Goal: Task Accomplishment & Management: Manage account settings

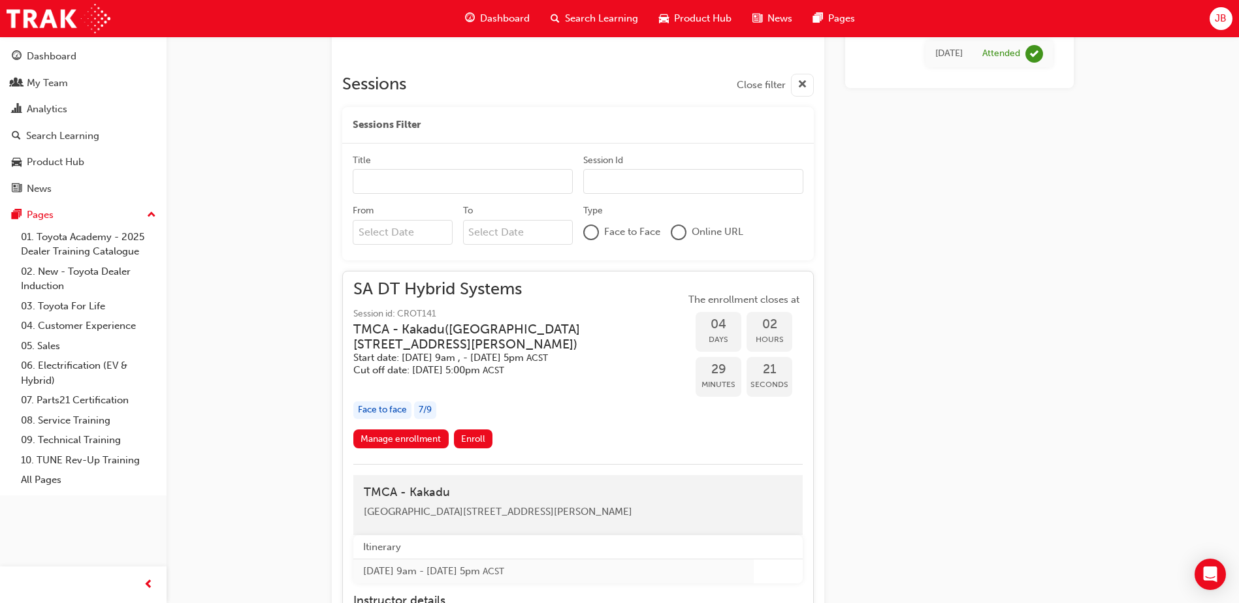
scroll to position [547, 0]
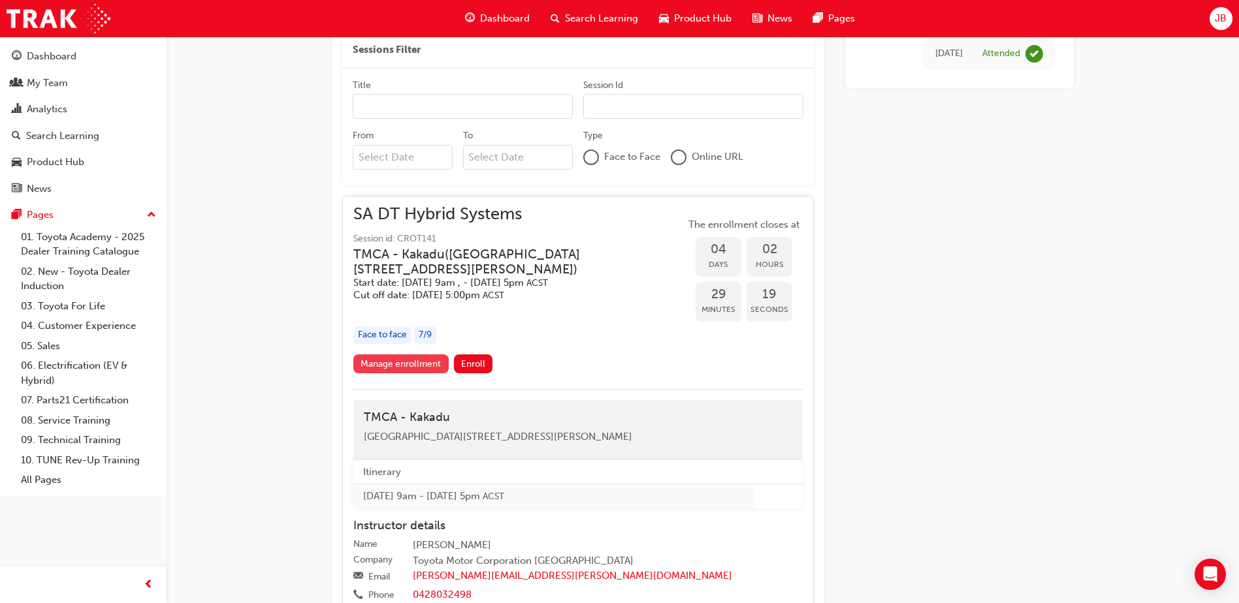
click at [425, 360] on link "Manage enrollment" at bounding box center [400, 364] width 95 height 19
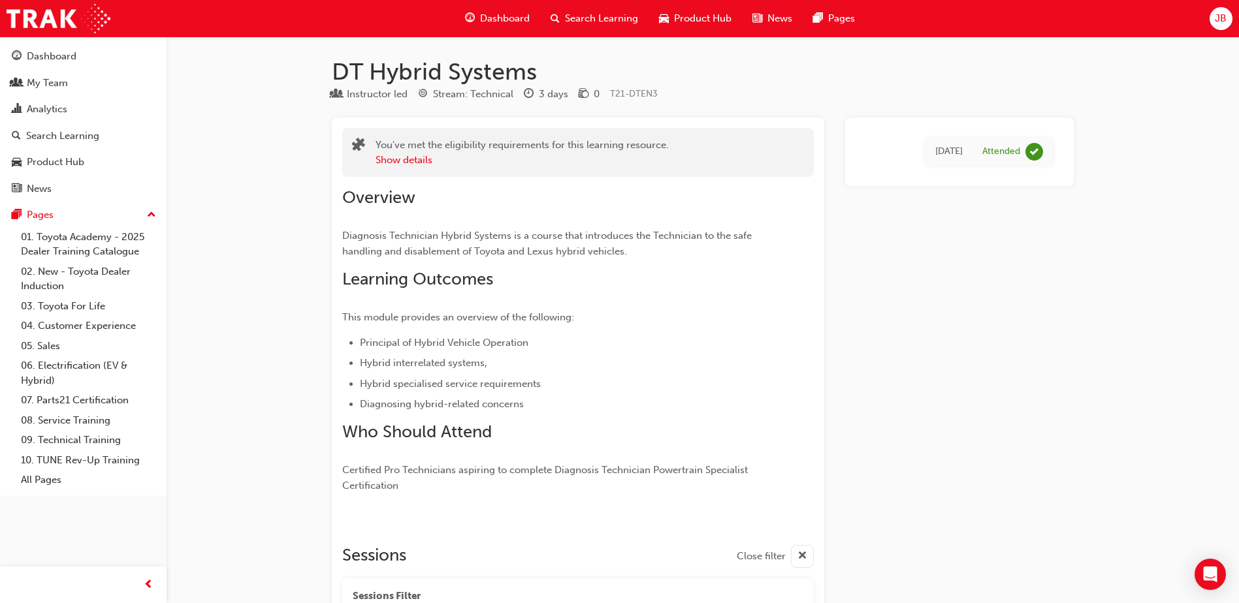
scroll to position [547, 0]
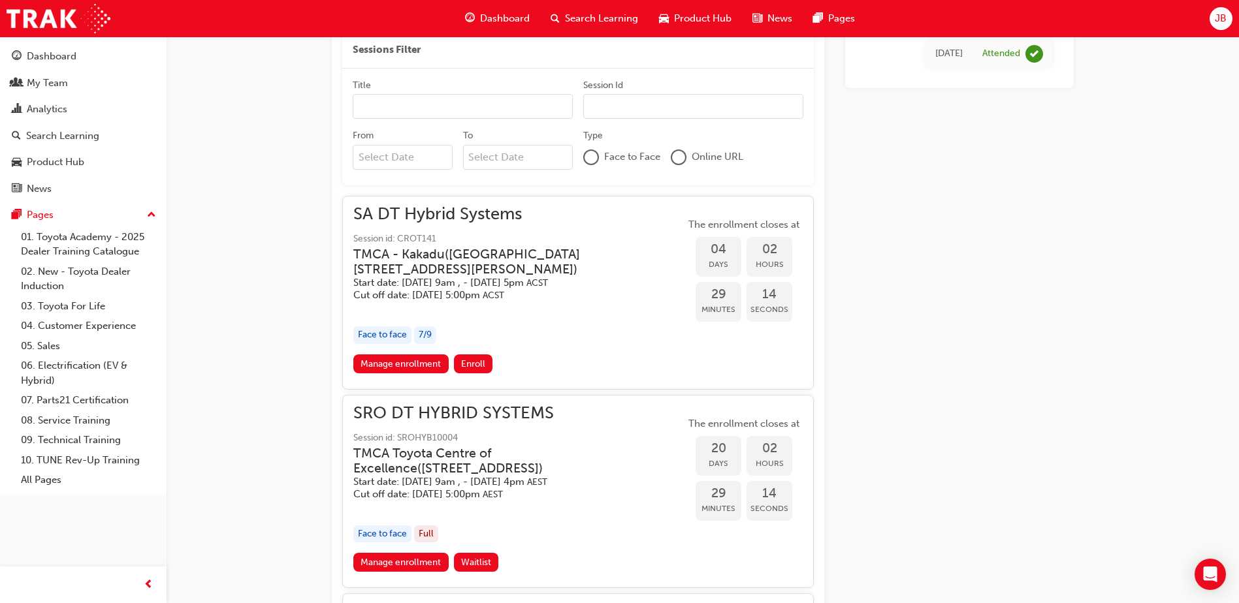
click at [519, 286] on h5 "Start date: [DATE] 9am , - [DATE] 5pm ACST" at bounding box center [508, 283] width 311 height 12
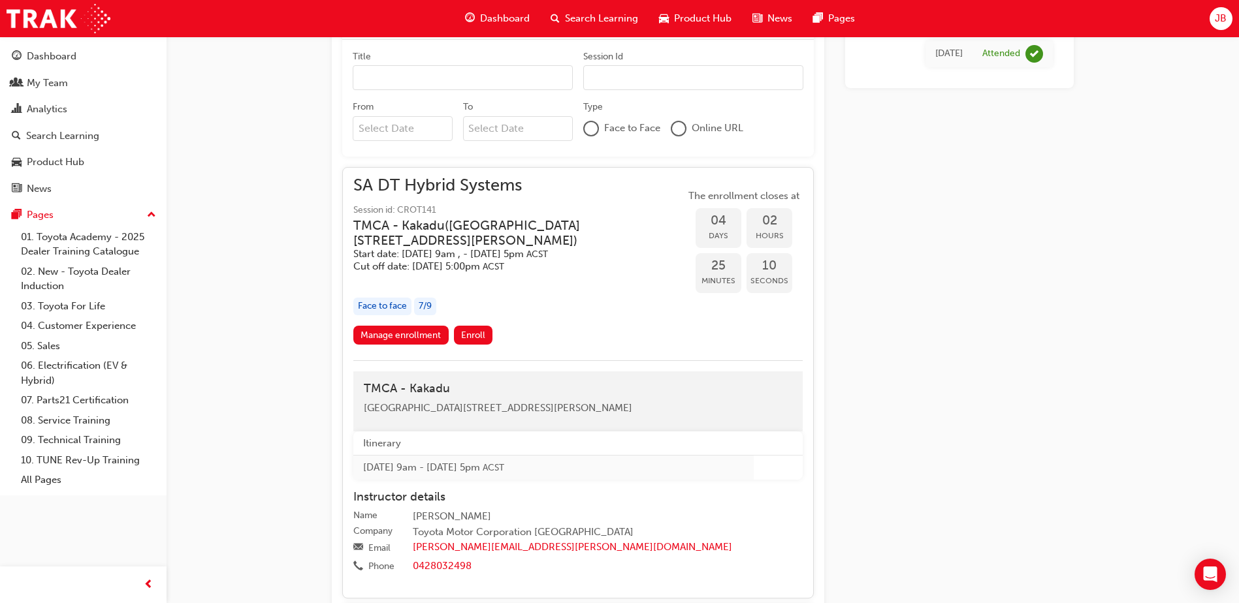
scroll to position [653, 0]
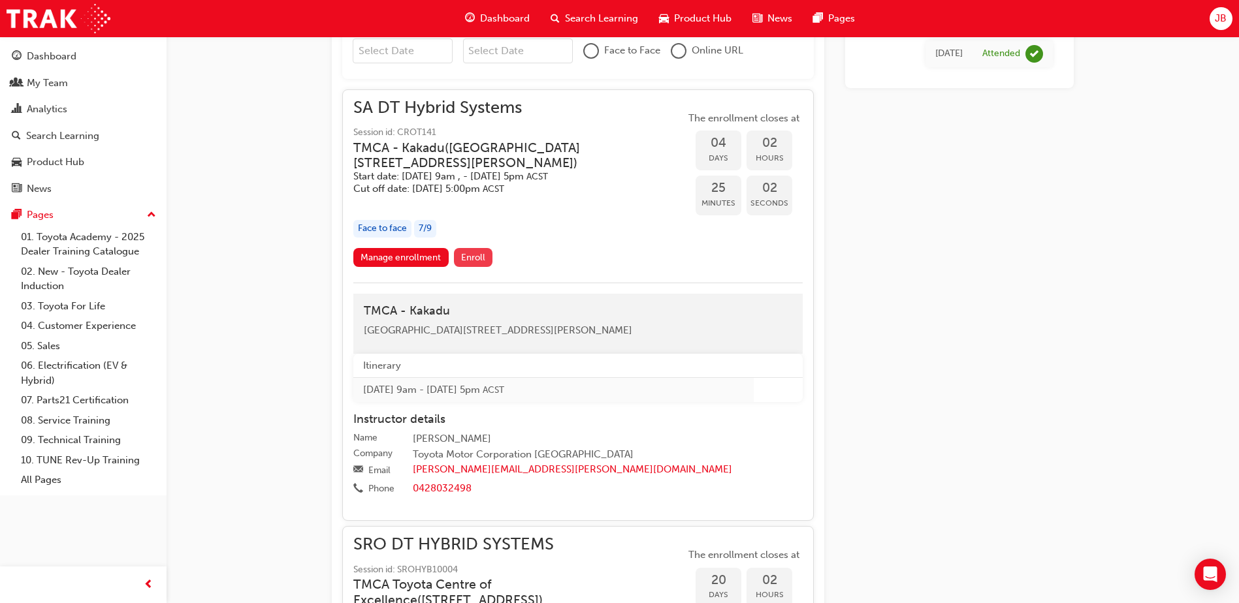
click at [469, 252] on span "Enroll" at bounding box center [473, 257] width 24 height 11
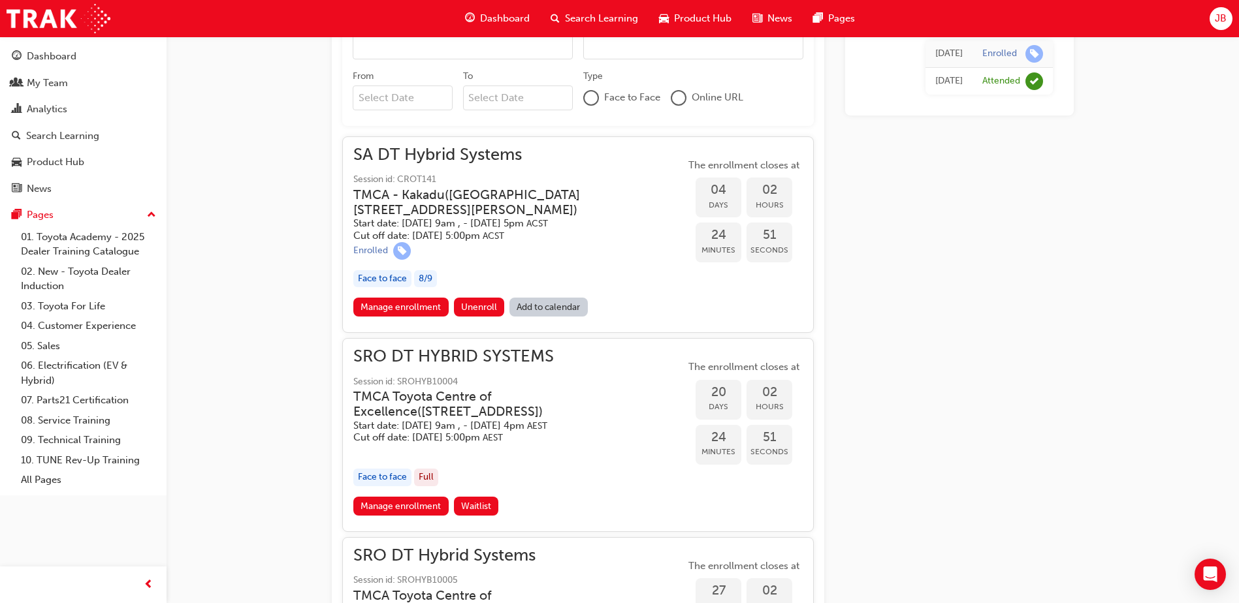
scroll to position [467, 0]
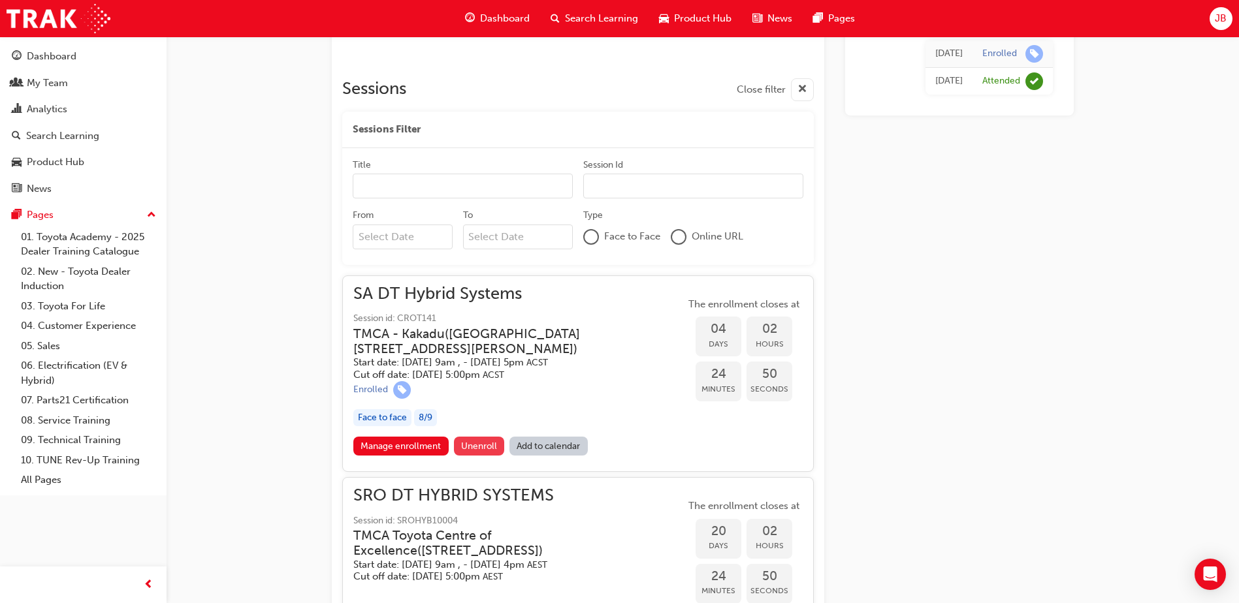
click at [464, 447] on span "Unenroll" at bounding box center [479, 446] width 36 height 11
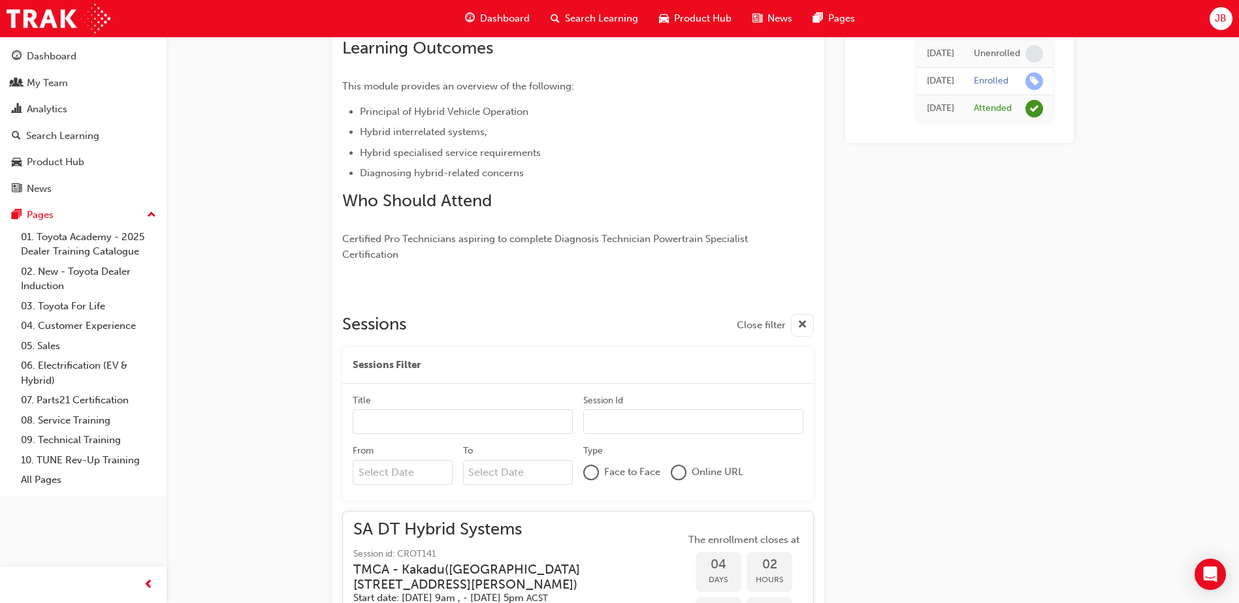
scroll to position [410, 0]
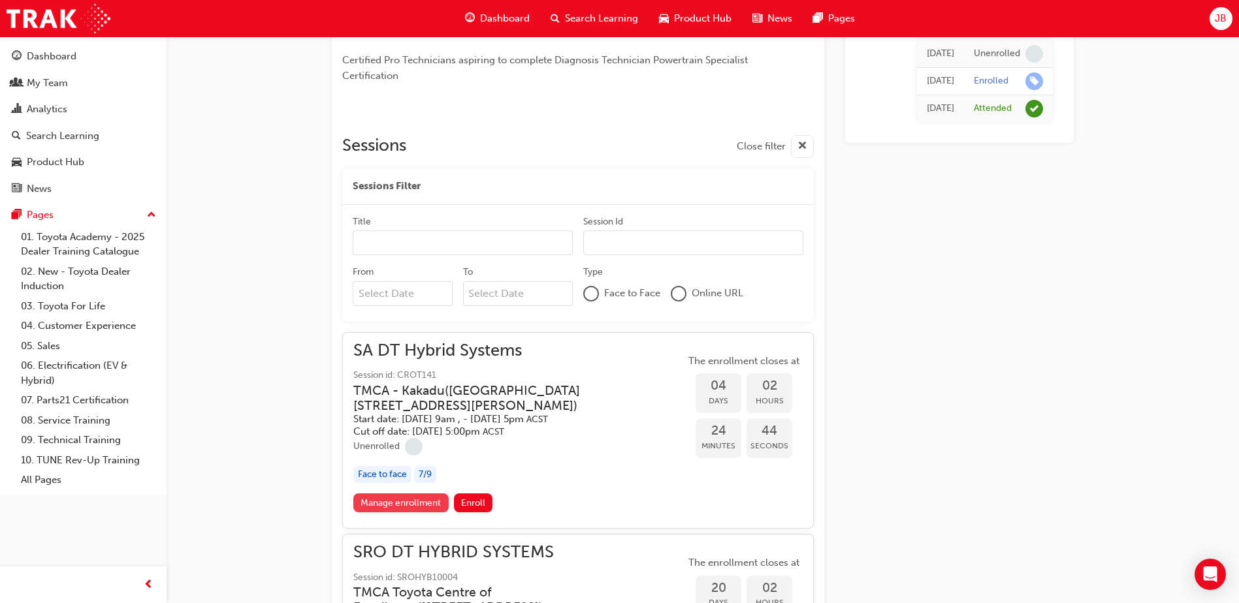
click at [413, 498] on link "Manage enrollment" at bounding box center [400, 503] width 95 height 19
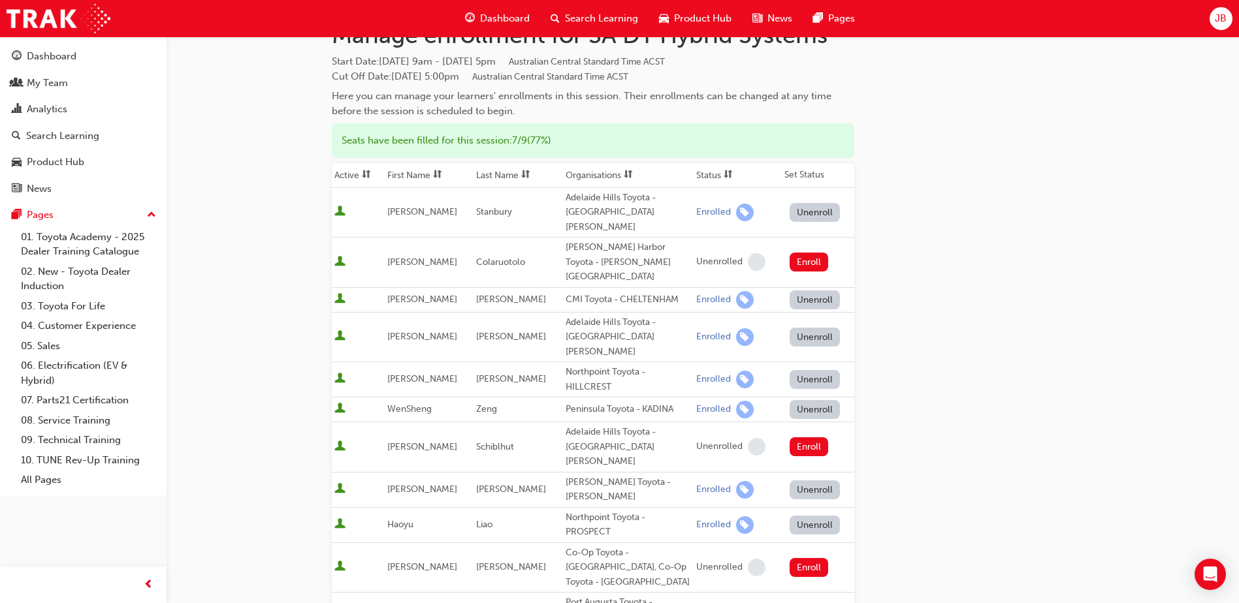
scroll to position [261, 0]
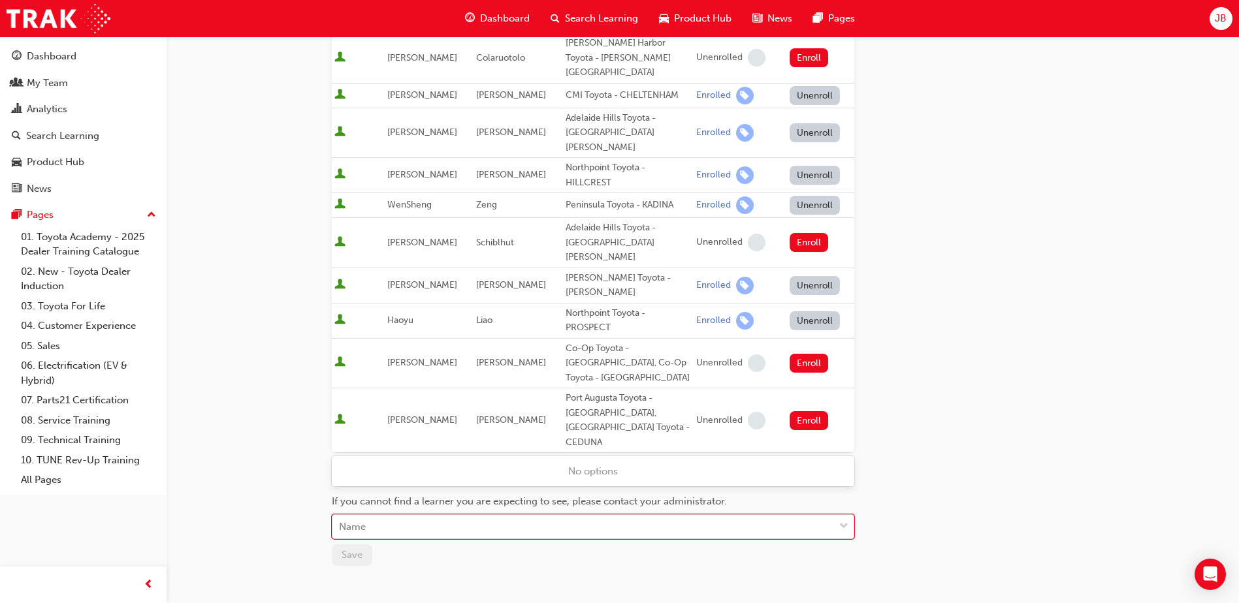
click at [362, 520] on div "Name" at bounding box center [352, 527] width 27 height 15
type input "craig"
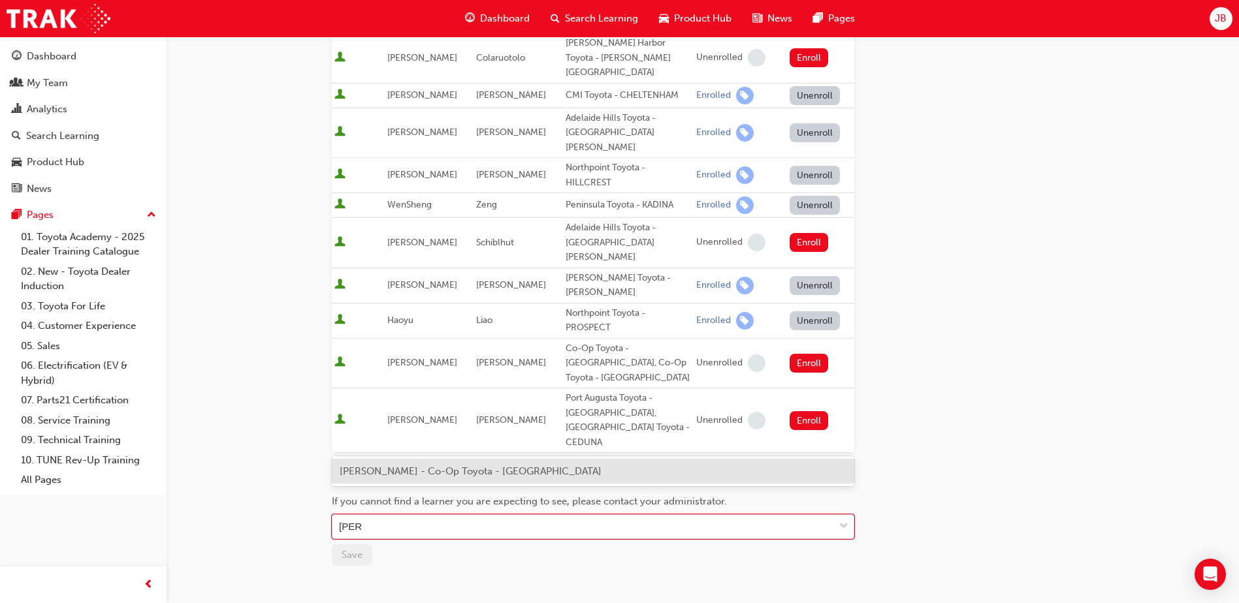
click at [399, 473] on span "Craig Smith - Co-Op Toyota - HOBART" at bounding box center [471, 472] width 262 height 12
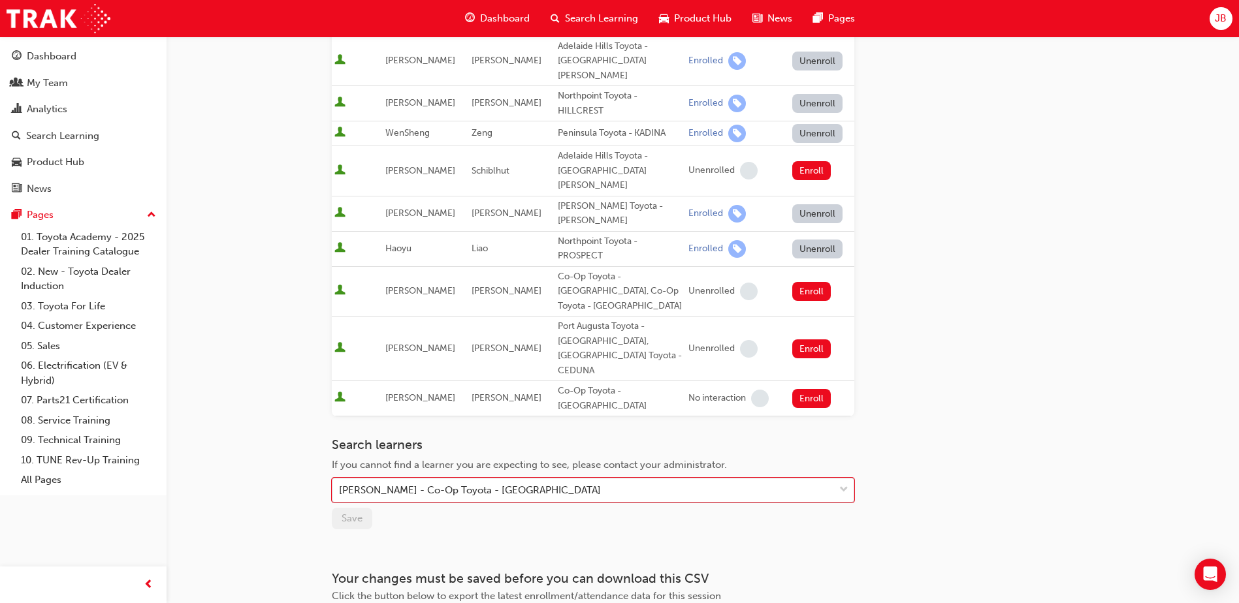
scroll to position [336, 0]
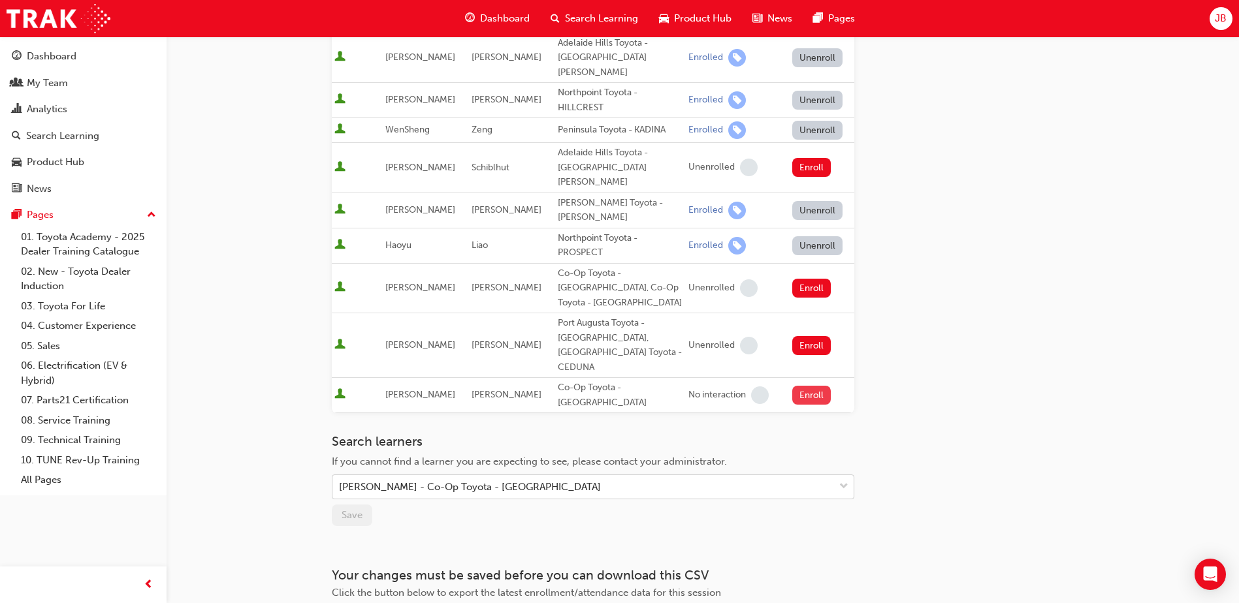
click at [811, 386] on button "Enroll" at bounding box center [811, 395] width 39 height 19
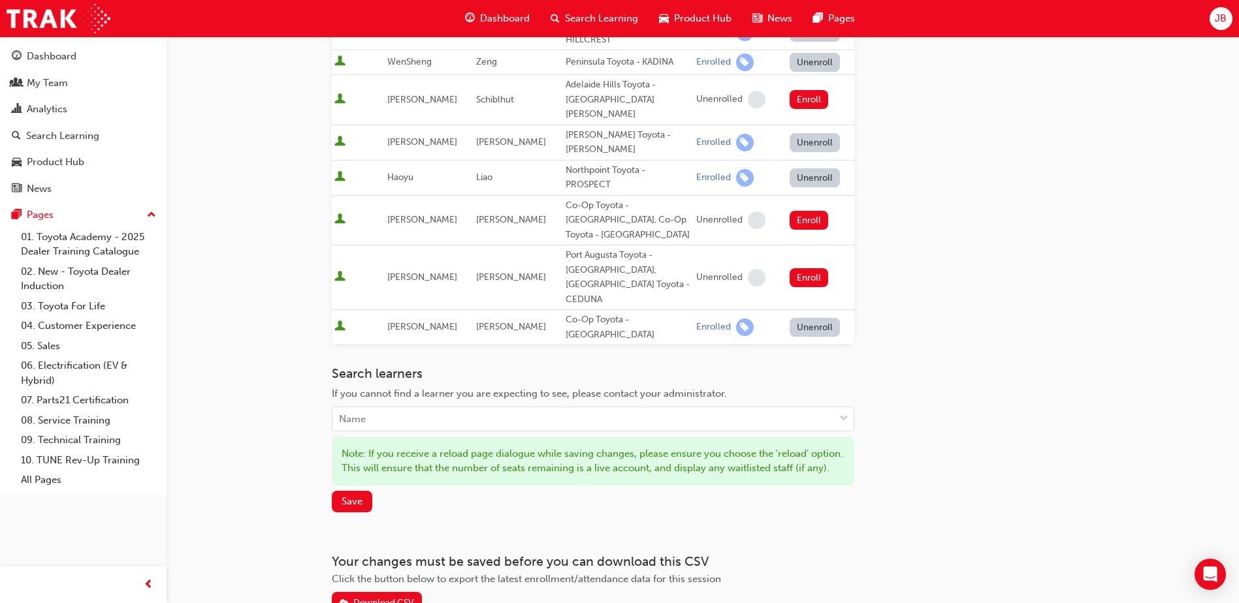
scroll to position [405, 0]
click at [355, 495] on span "Save" at bounding box center [352, 501] width 21 height 12
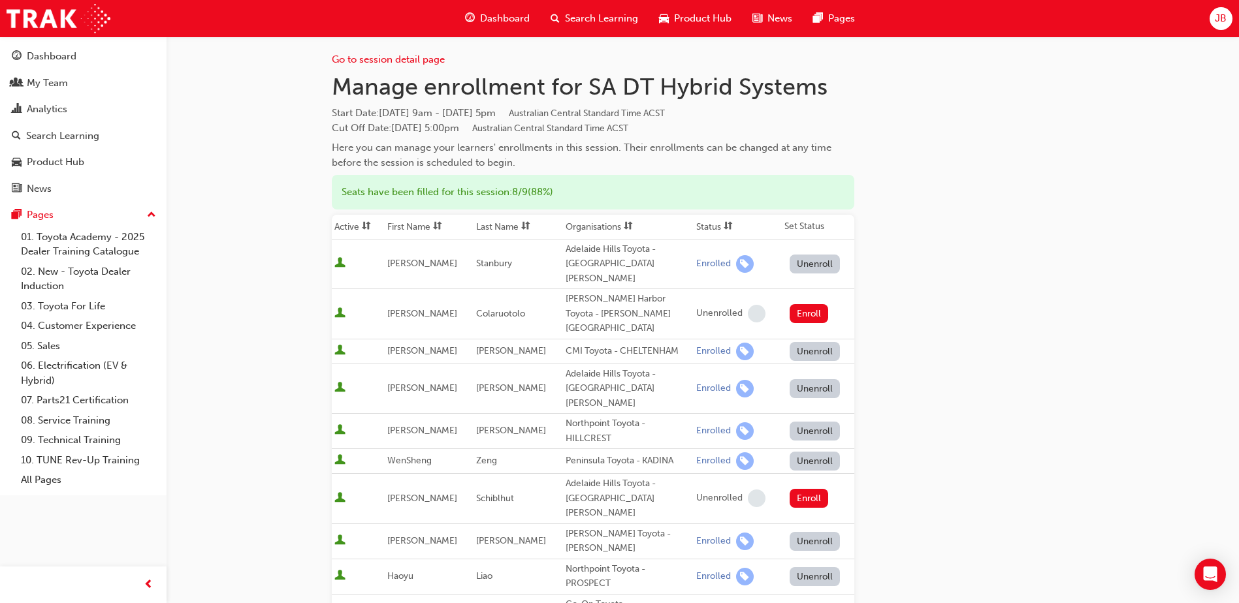
scroll to position [0, 0]
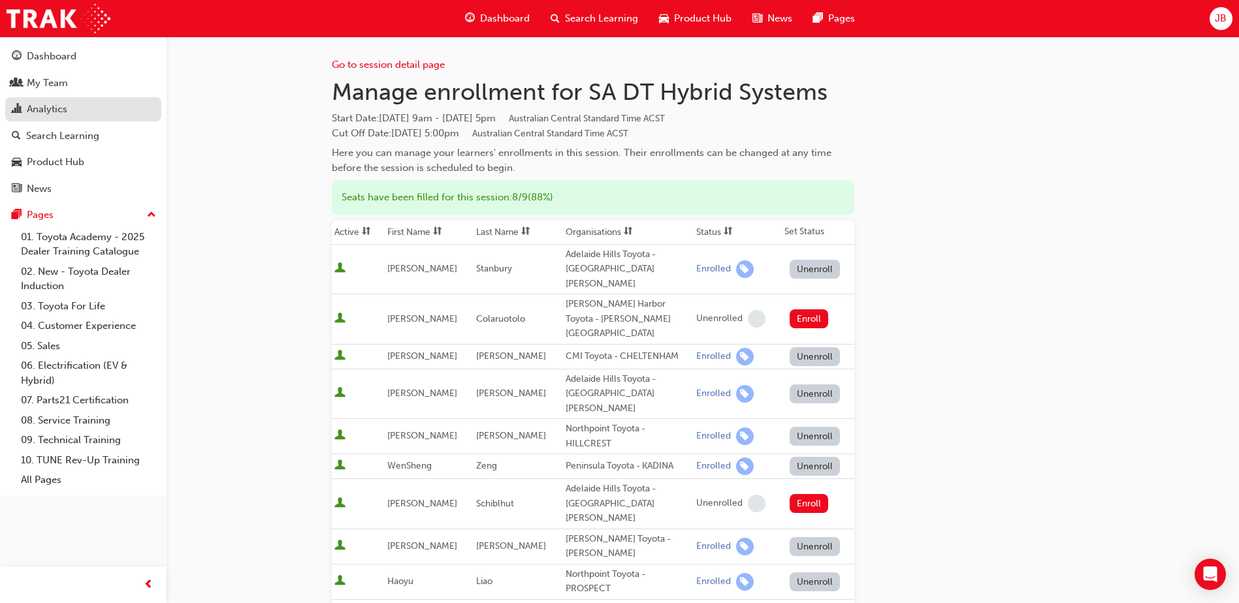
click at [69, 100] on link "Analytics" at bounding box center [83, 109] width 156 height 24
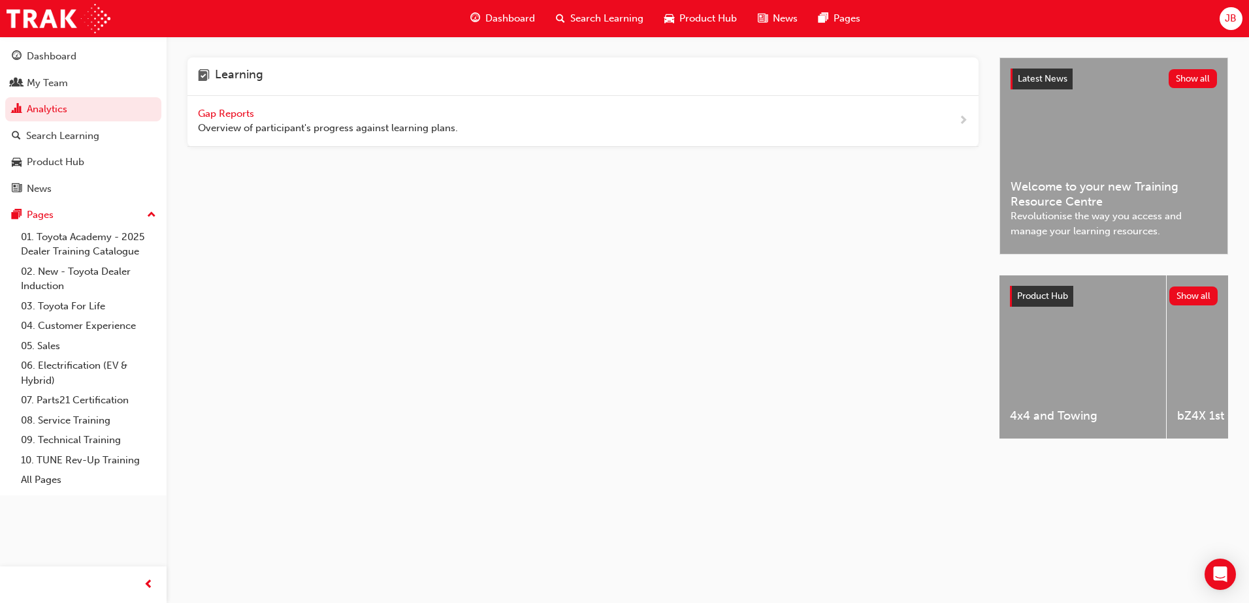
click at [224, 120] on div "Gap Reports Overview of participant's progress against learning plans." at bounding box center [328, 120] width 260 height 29
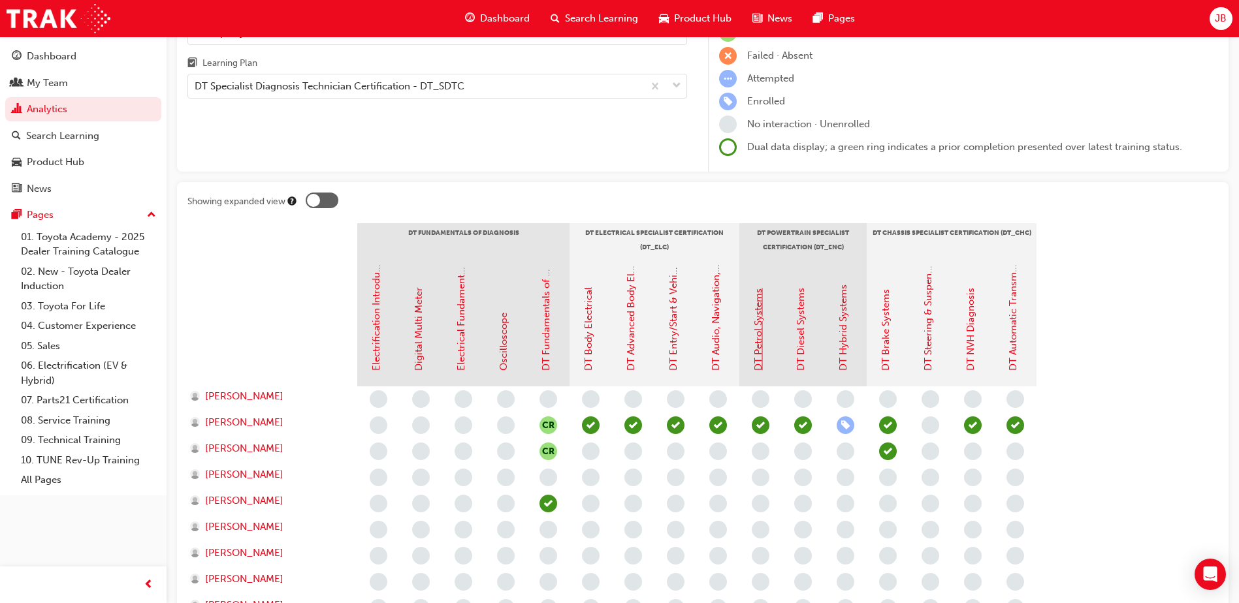
scroll to position [131, 0]
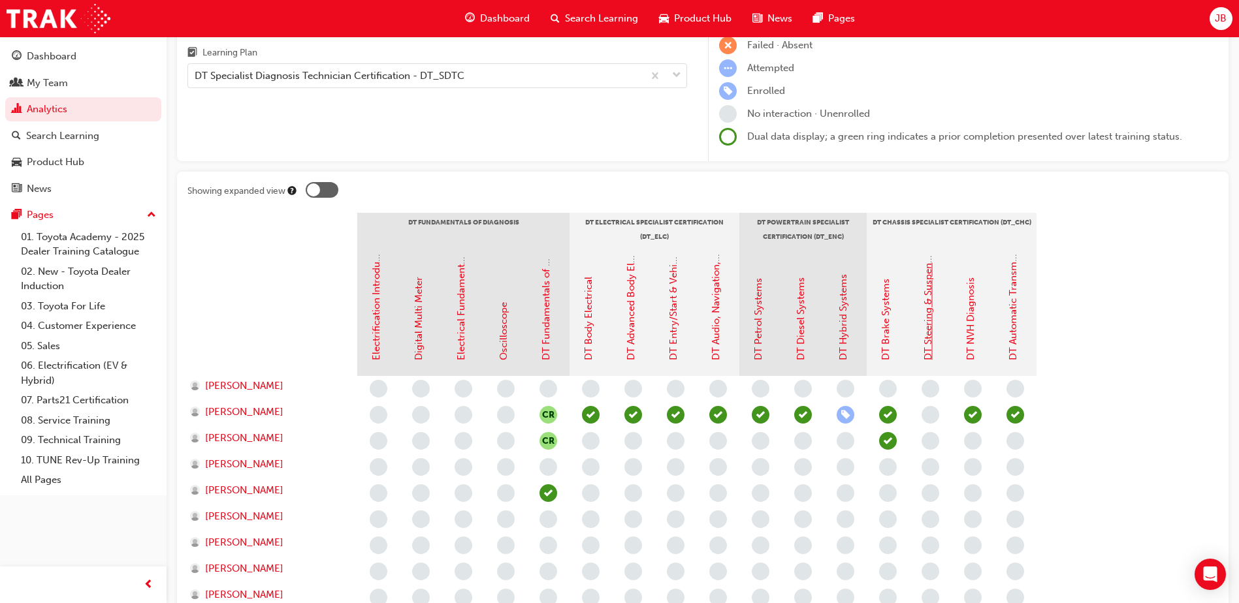
click at [931, 339] on link "DT Steering & Suspension Systems" at bounding box center [928, 282] width 12 height 156
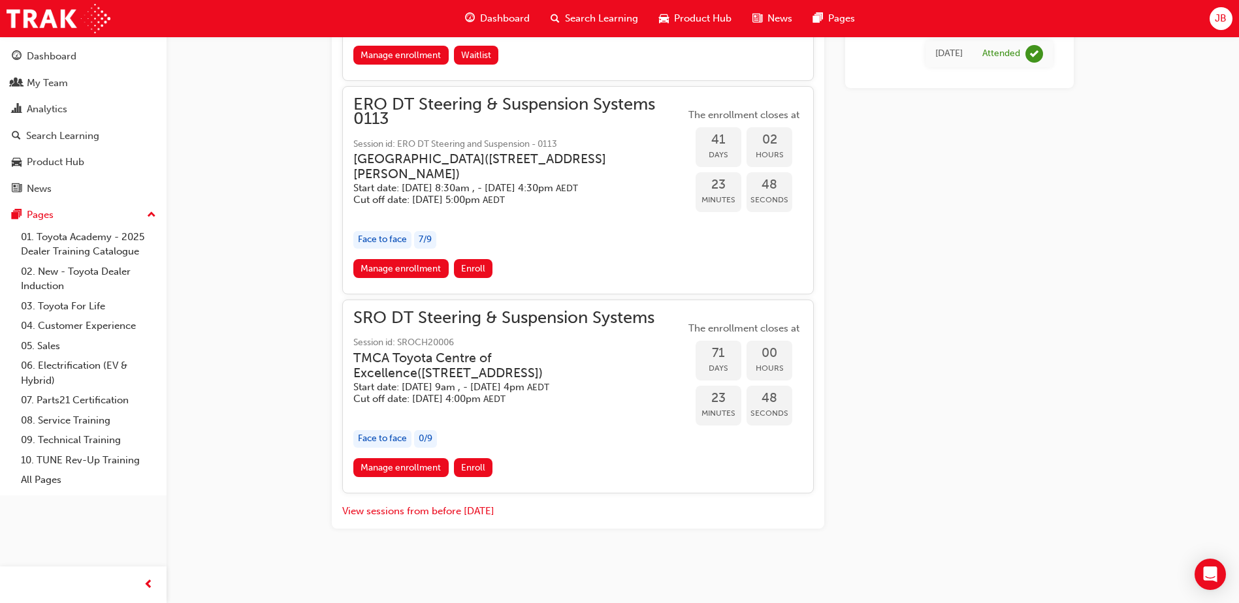
scroll to position [1419, 0]
click at [515, 326] on span "SRO DT Steering & Suspension Systems" at bounding box center [519, 318] width 332 height 15
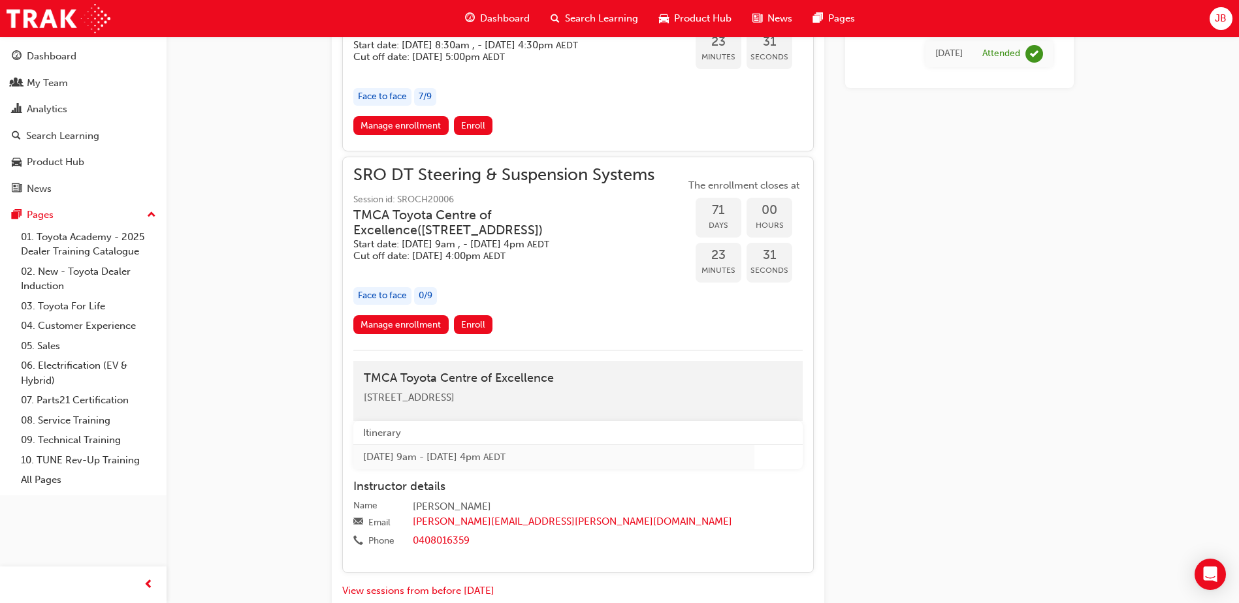
scroll to position [1464, 0]
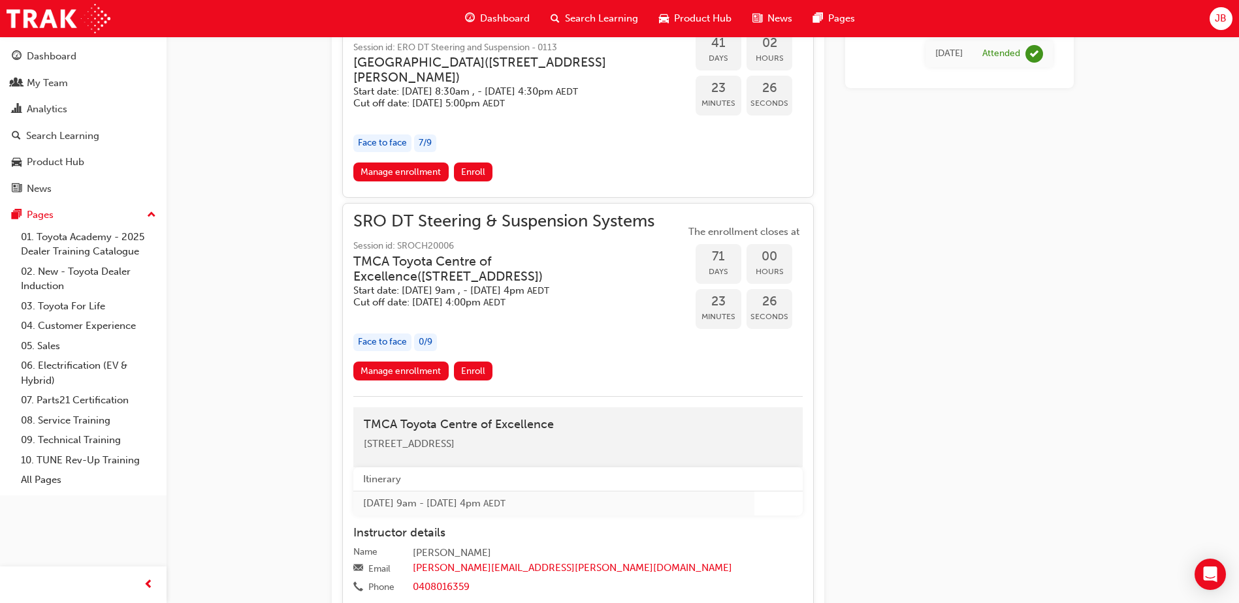
click at [486, 110] on h5 "Cut off date: Wed 1 Oct 2025, 5:00pm AEDT" at bounding box center [508, 103] width 311 height 12
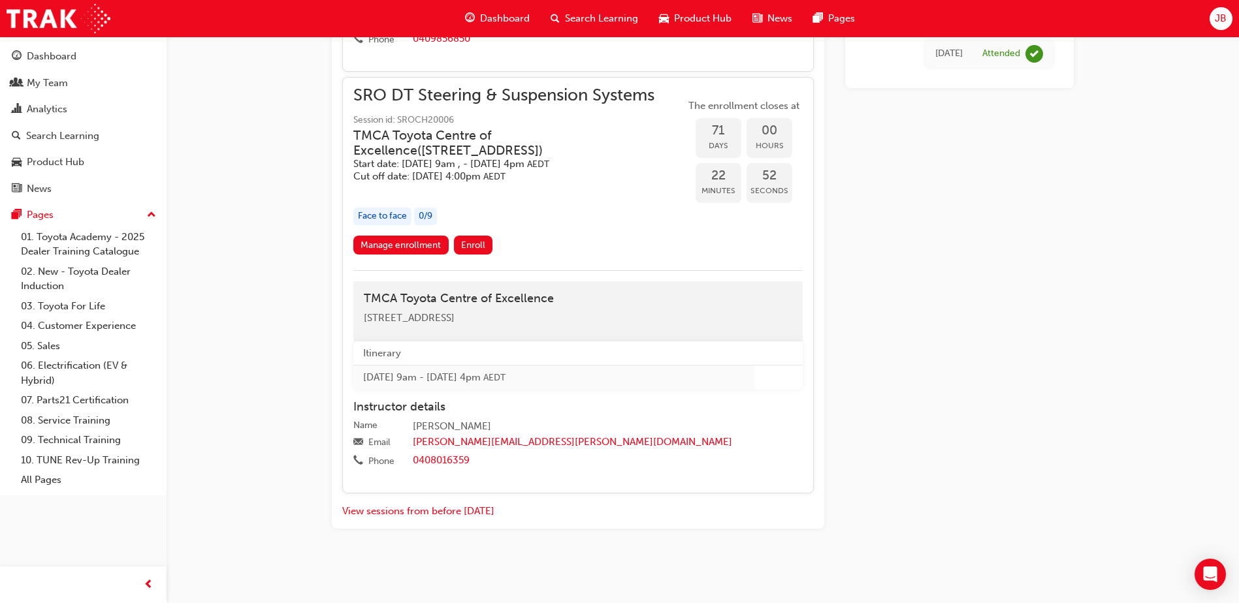
scroll to position [1856, 0]
click at [424, 255] on link "Manage enrollment" at bounding box center [400, 245] width 95 height 19
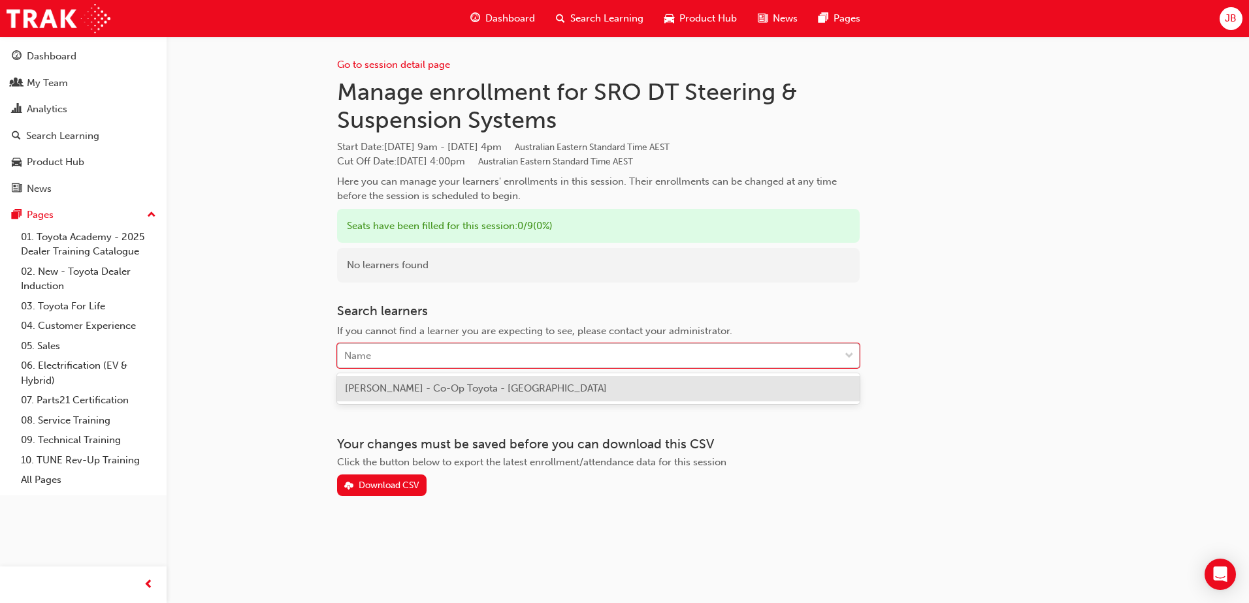
click at [400, 354] on div "Name" at bounding box center [589, 356] width 502 height 23
click at [390, 385] on span "Craig Smith - Co-Op Toyota - HOBART" at bounding box center [476, 389] width 262 height 12
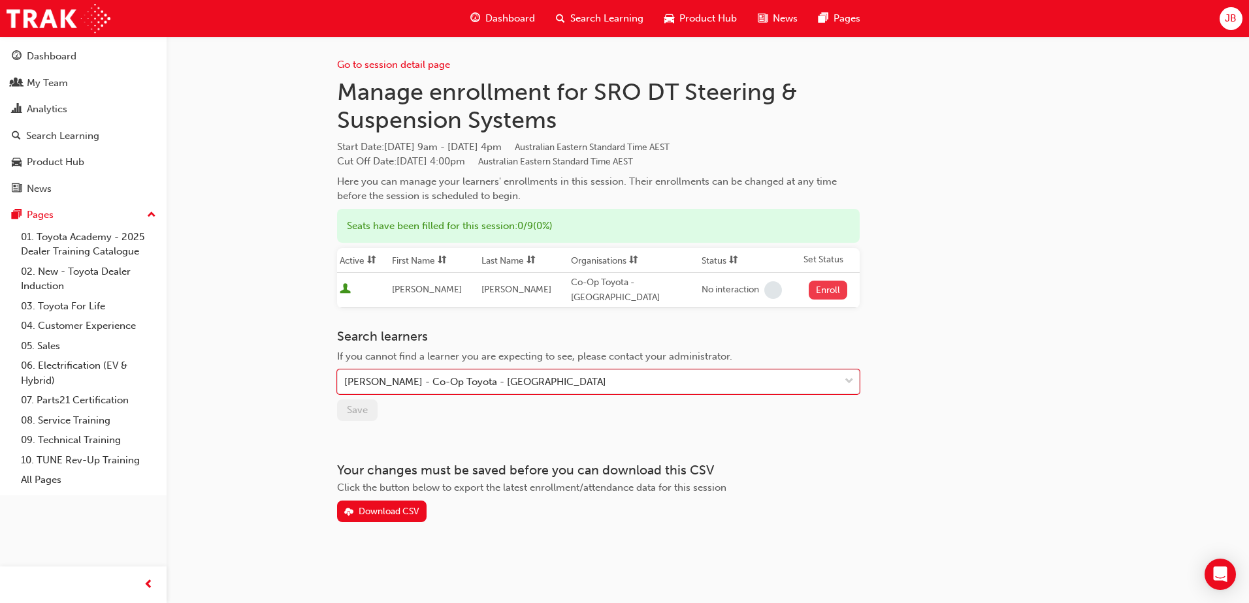
click at [819, 289] on button "Enroll" at bounding box center [827, 290] width 39 height 19
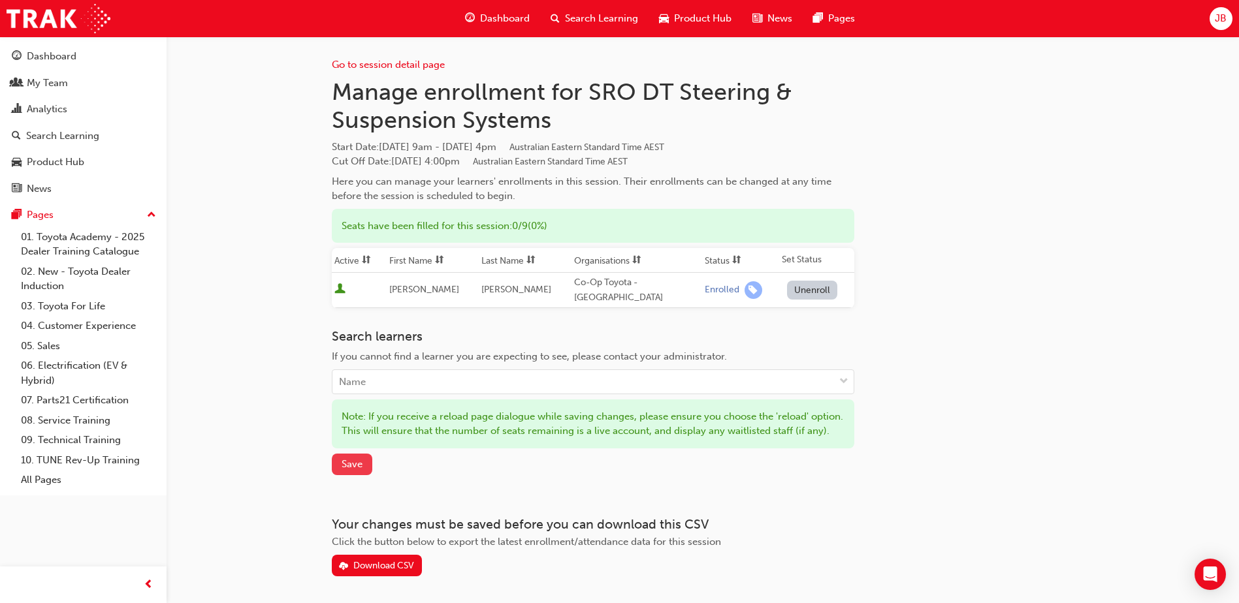
click at [352, 470] on span "Save" at bounding box center [352, 464] width 21 height 12
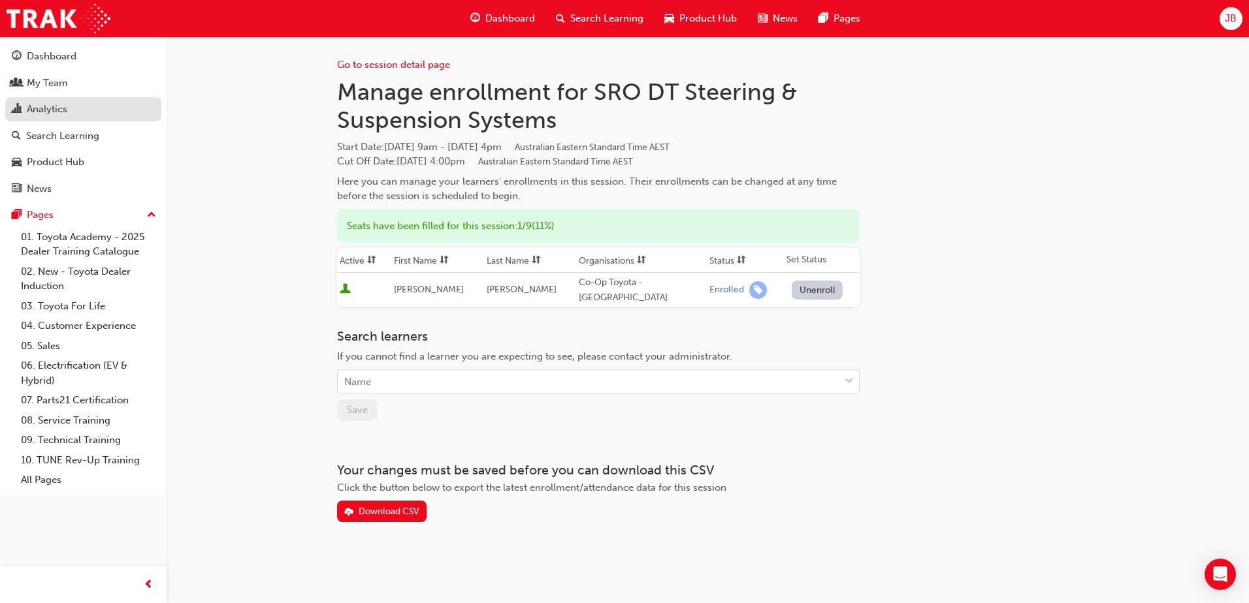
click at [31, 103] on div "Analytics" at bounding box center [47, 109] width 40 height 15
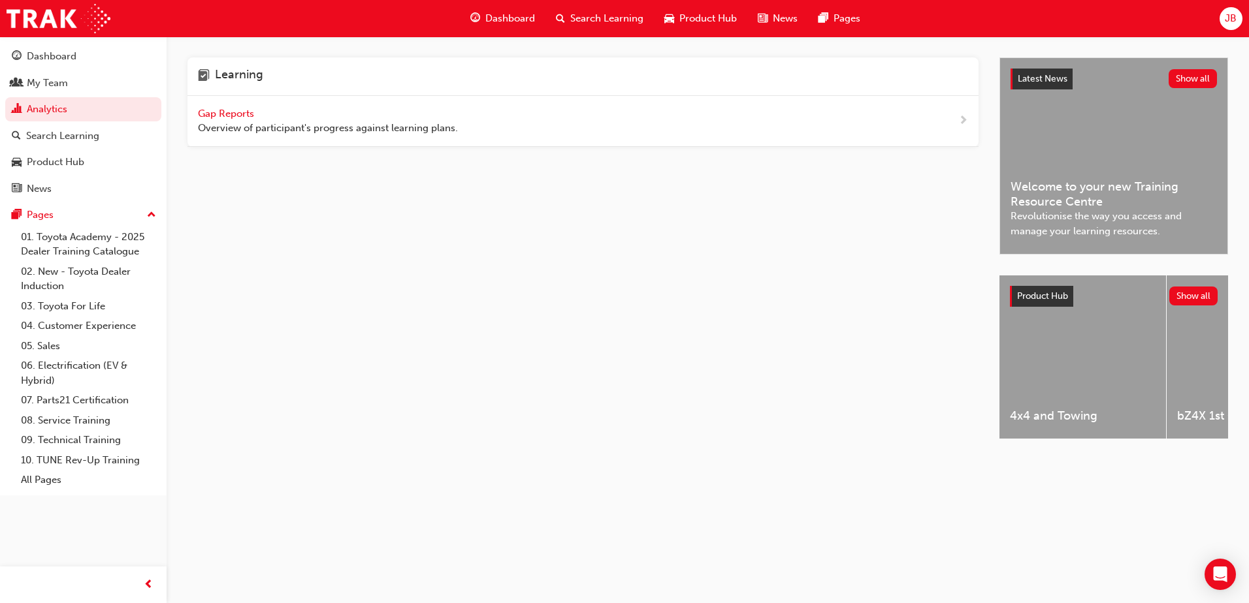
click at [208, 115] on span "Gap Reports" at bounding box center [227, 114] width 59 height 12
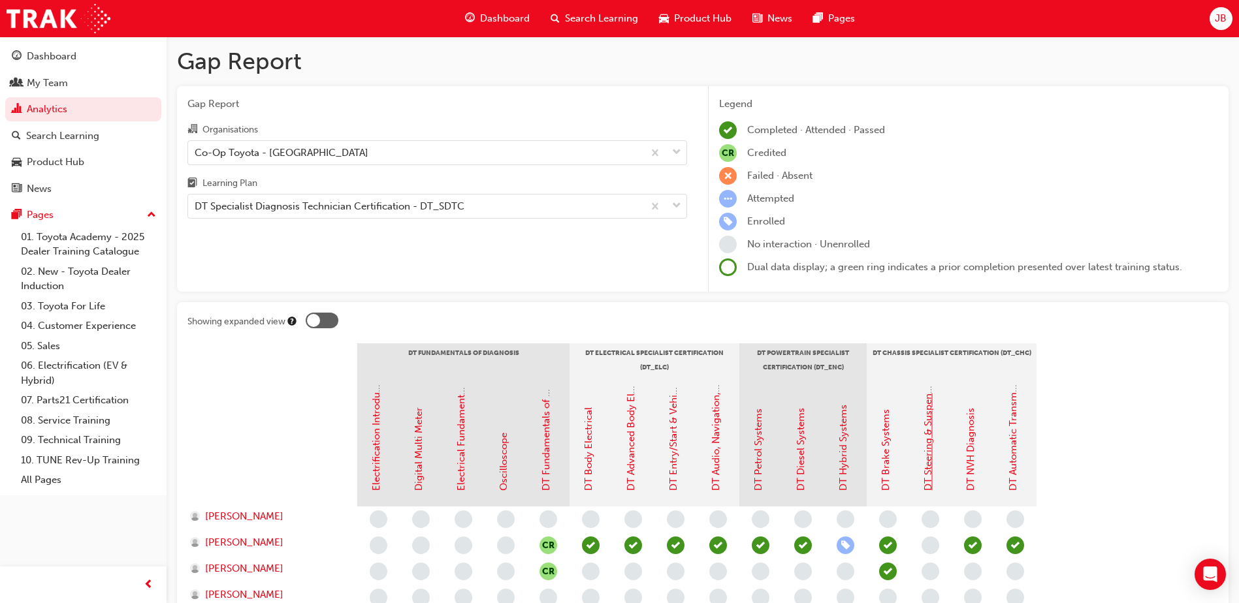
click at [928, 441] on link "DT Steering & Suspension Systems" at bounding box center [928, 413] width 12 height 156
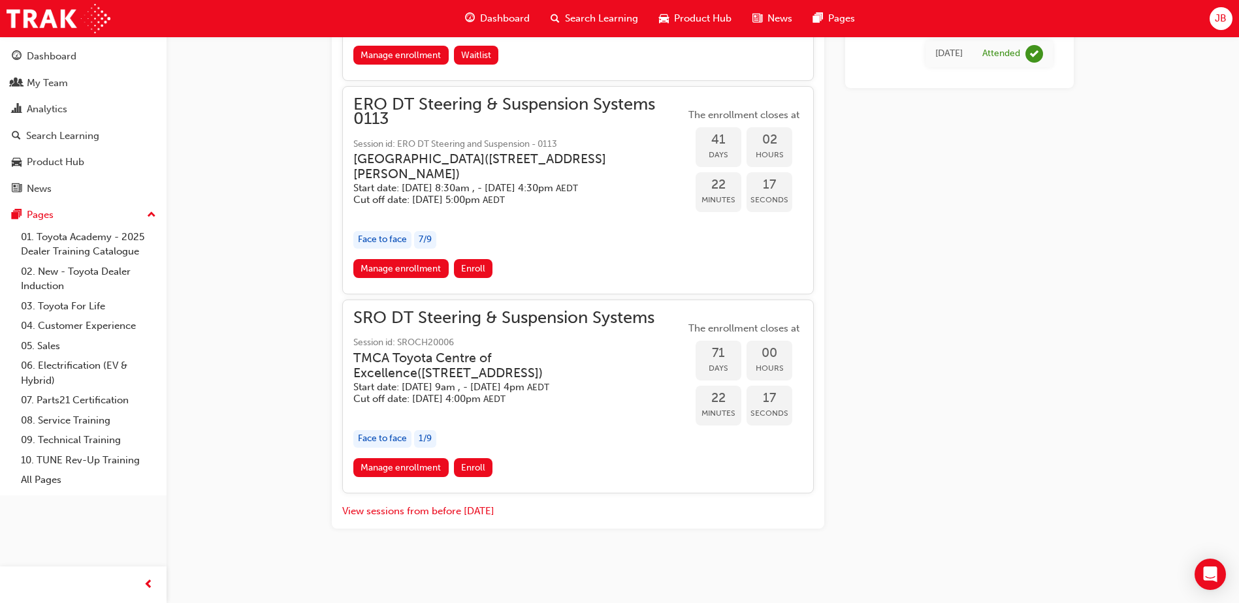
scroll to position [1437, 0]
click at [428, 441] on div "1 / 9" at bounding box center [425, 439] width 22 height 18
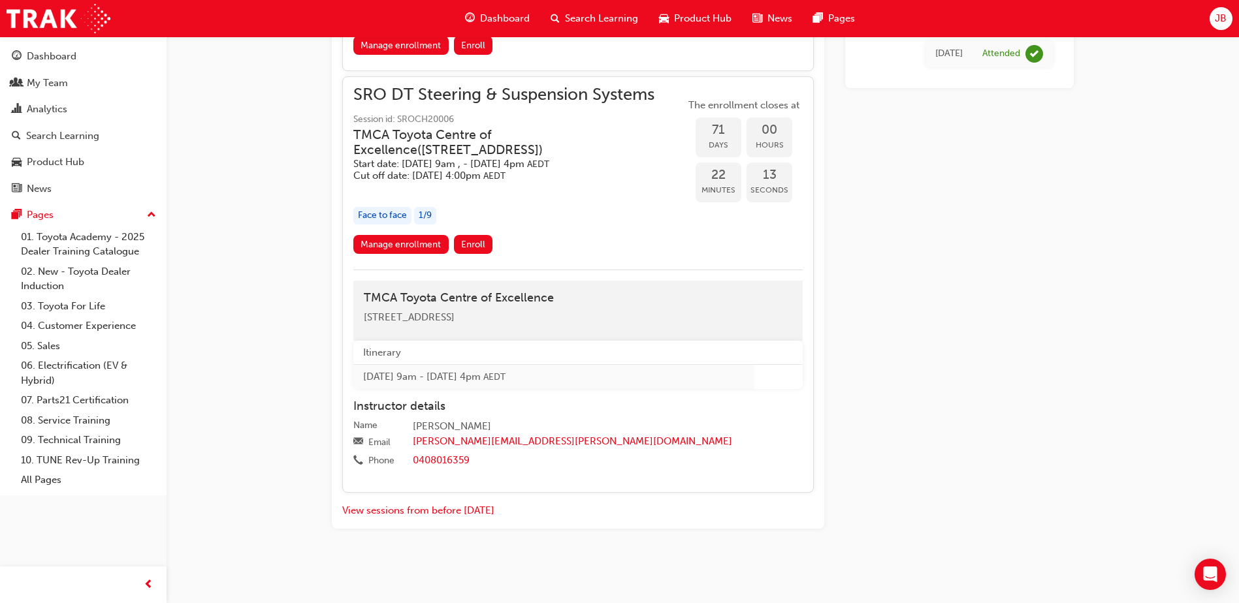
scroll to position [1660, 0]
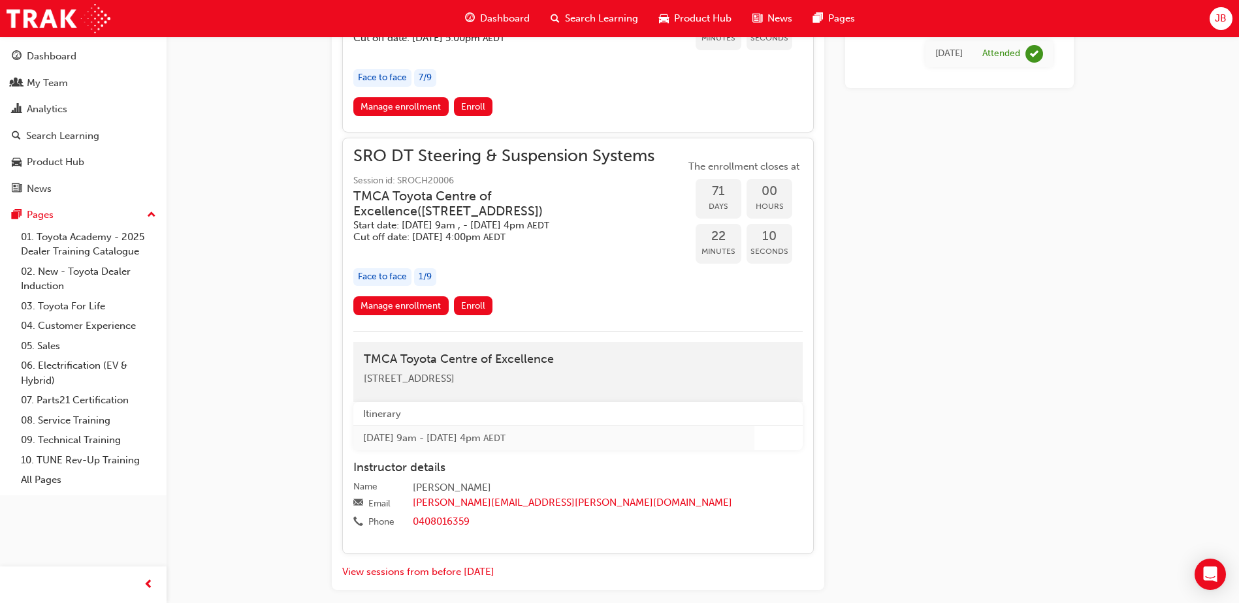
click at [526, 321] on div "Manage enrollment Enroll" at bounding box center [577, 308] width 449 height 24
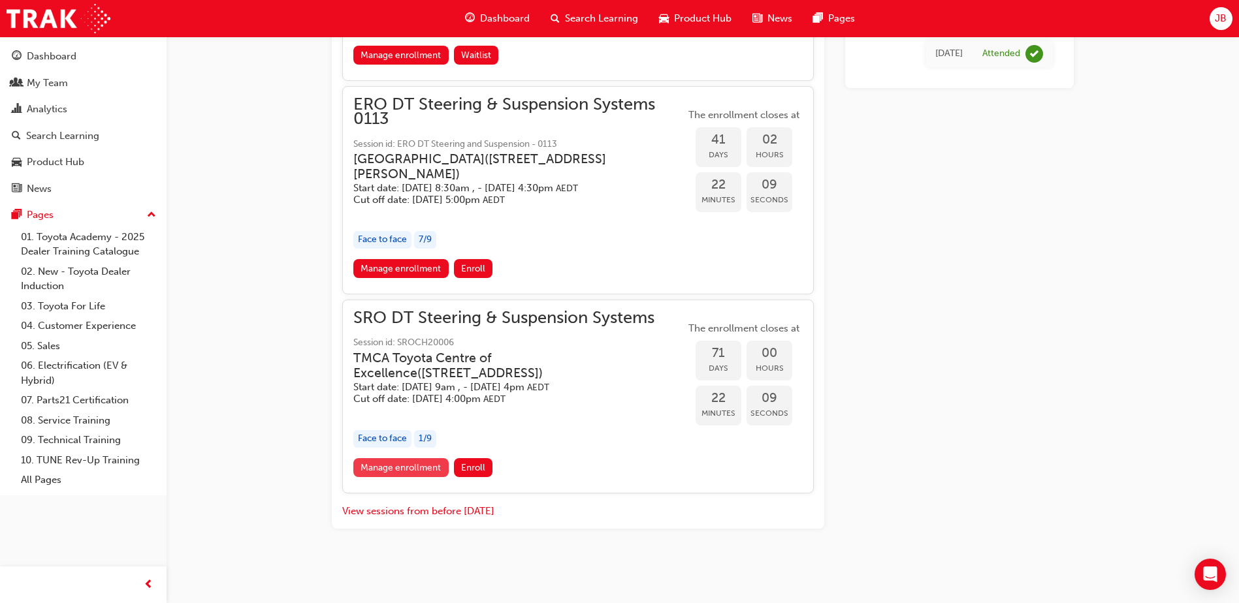
click at [409, 463] on link "Manage enrollment" at bounding box center [400, 467] width 95 height 19
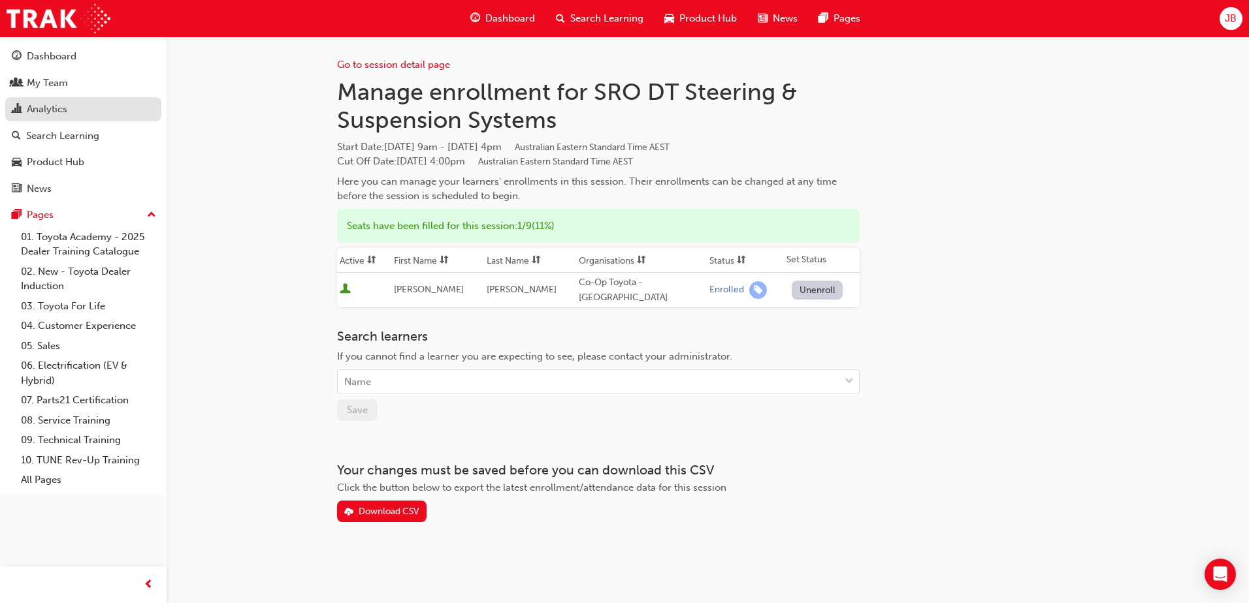
click at [43, 108] on div "Analytics" at bounding box center [47, 109] width 40 height 15
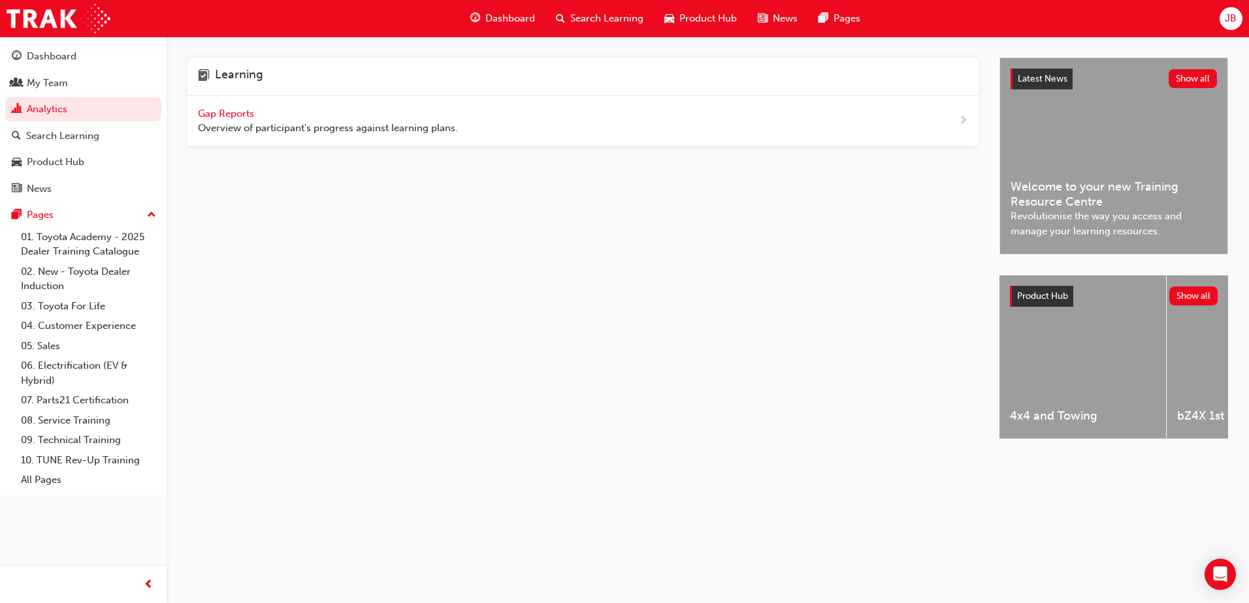
click at [235, 114] on span "Gap Reports" at bounding box center [227, 114] width 59 height 12
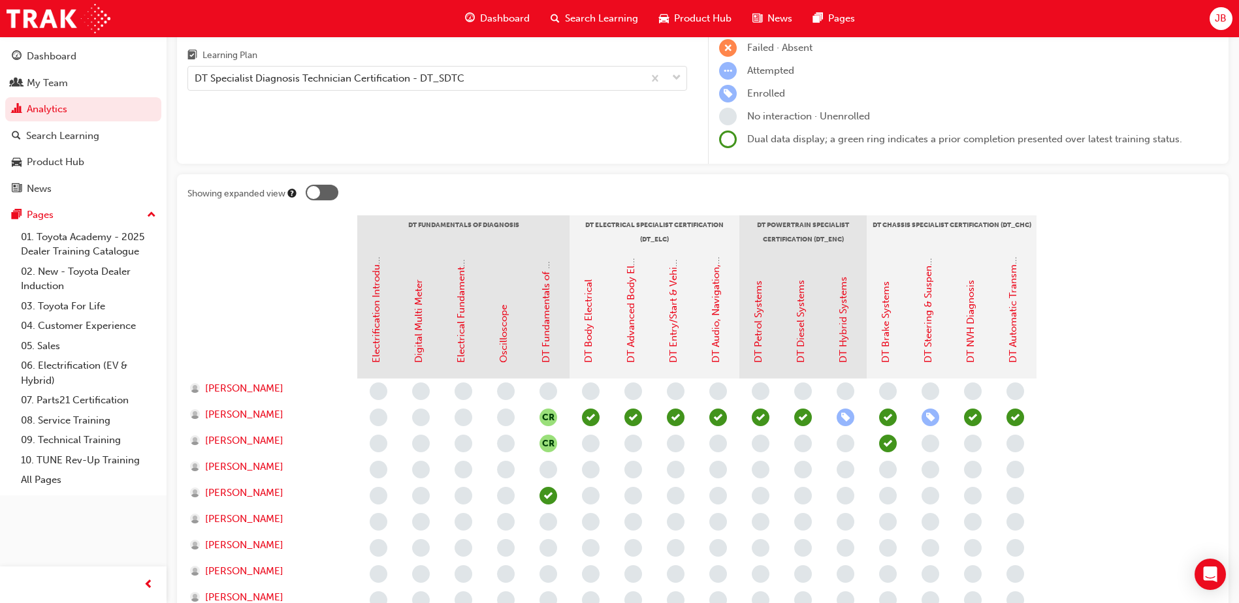
scroll to position [131, 0]
click at [844, 317] on link "DT Hybrid Systems" at bounding box center [843, 317] width 12 height 86
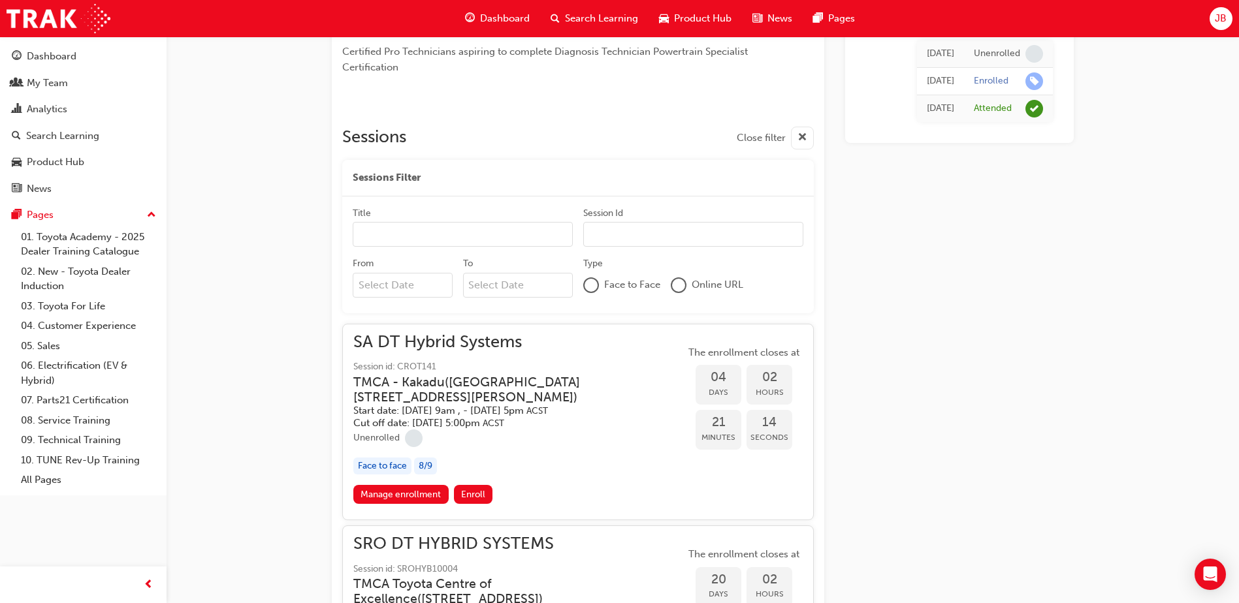
scroll to position [416, 0]
drag, startPoint x: 455, startPoint y: 402, endPoint x: 365, endPoint y: 388, distance: 91.2
click at [365, 388] on h3 "TMCA - Kakadu ( Unit F, 5 Butler Boulevard, Adelaide Airport SA 5950 )" at bounding box center [508, 392] width 311 height 31
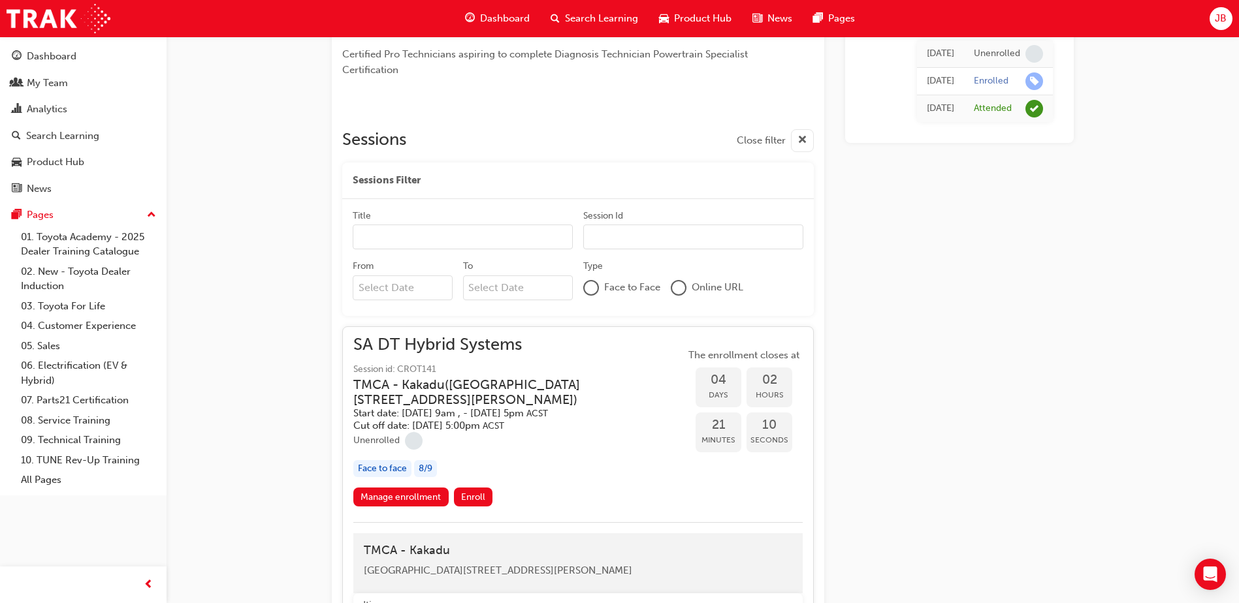
drag, startPoint x: 445, startPoint y: 402, endPoint x: 374, endPoint y: 391, distance: 72.0
click at [376, 393] on h3 "TMCA - Kakadu ( Unit F, 5 Butler Boulevard, Adelaide Airport SA 5950 )" at bounding box center [508, 392] width 311 height 31
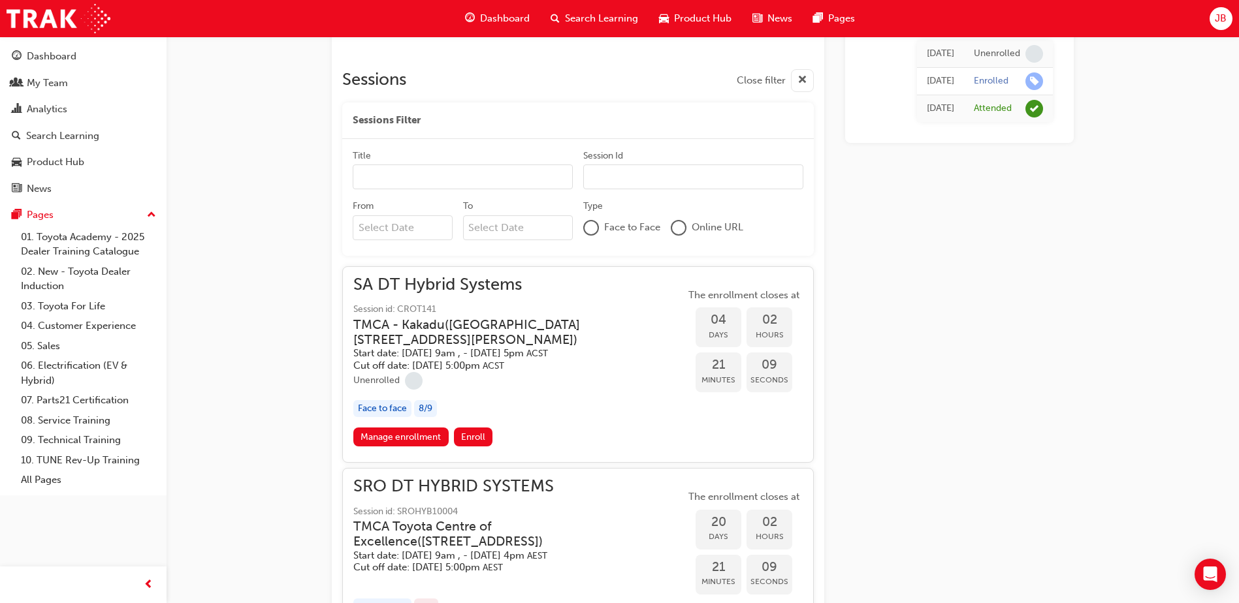
scroll to position [547, 0]
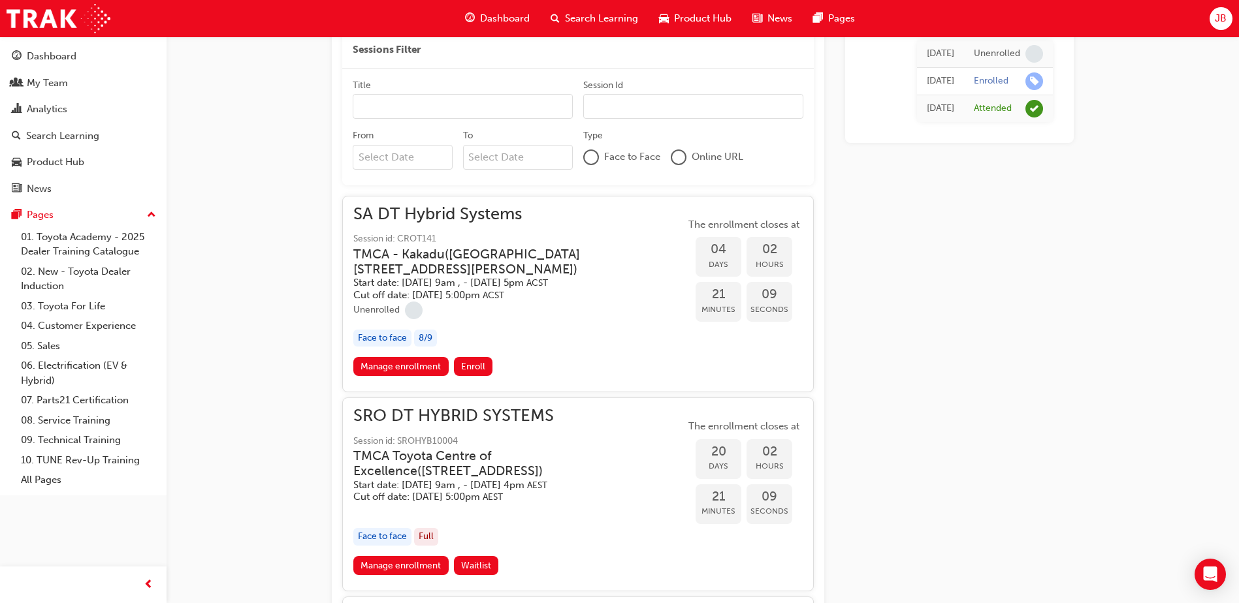
click at [486, 266] on h3 "TMCA - Kakadu ( Unit F, 5 Butler Boulevard, Adelaide Airport SA 5950 )" at bounding box center [508, 262] width 311 height 31
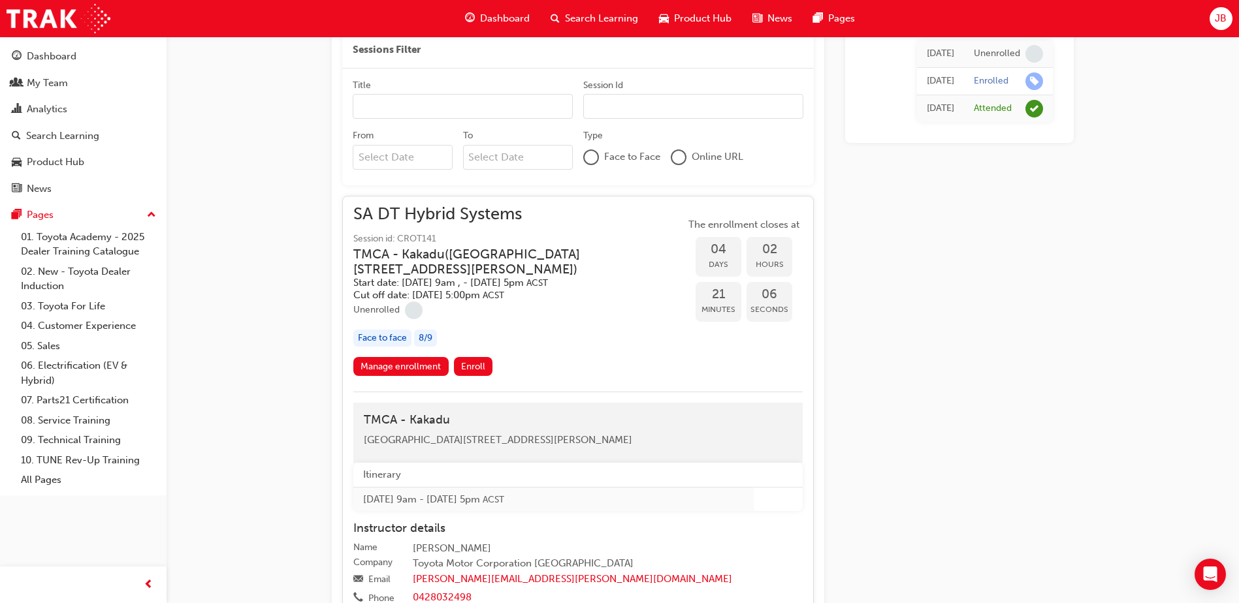
drag, startPoint x: 596, startPoint y: 439, endPoint x: 351, endPoint y: 442, distance: 245.6
click at [351, 442] on div "SA DT Hybrid Systems Session id: CROT141 TMCA - Kakadu ( Unit F, 5 Butler Boule…" at bounding box center [577, 413] width 471 height 435
copy span "[GEOGRAPHIC_DATA][STREET_ADDRESS][PERSON_NAME]"
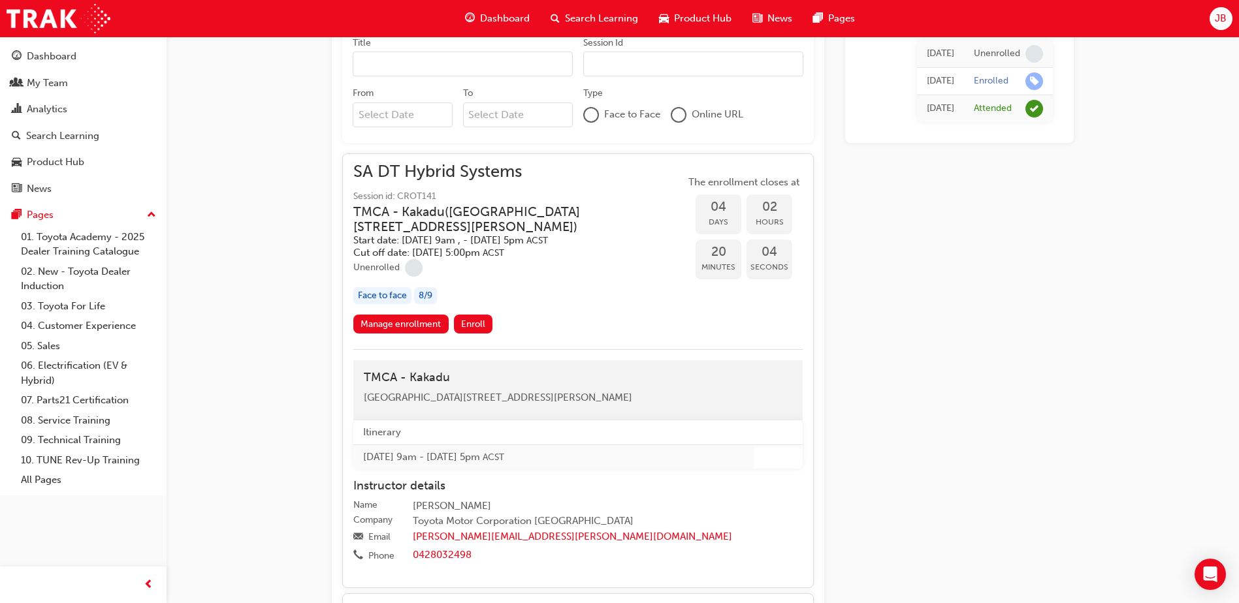
scroll to position [612, 0]
